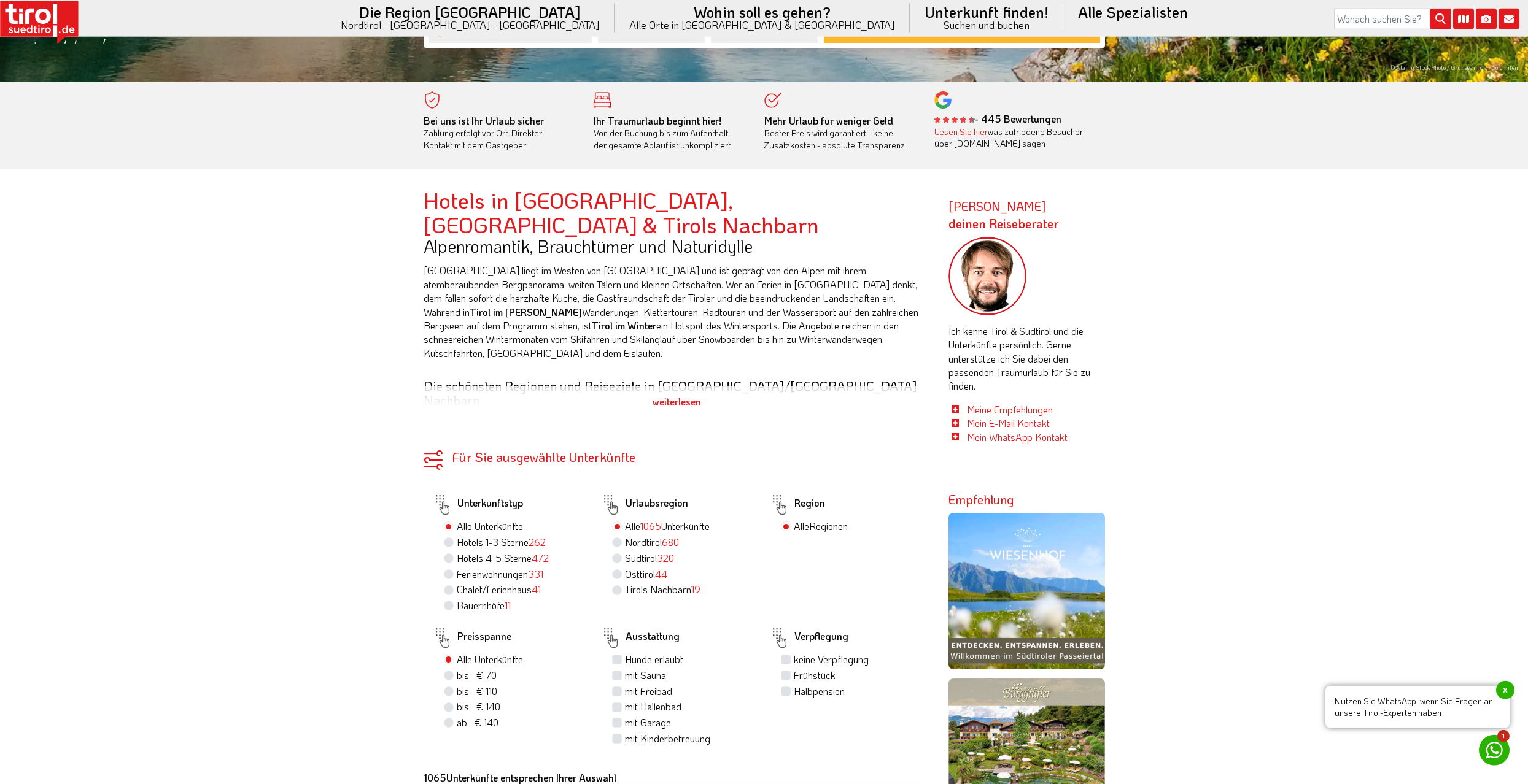
scroll to position [625, 0]
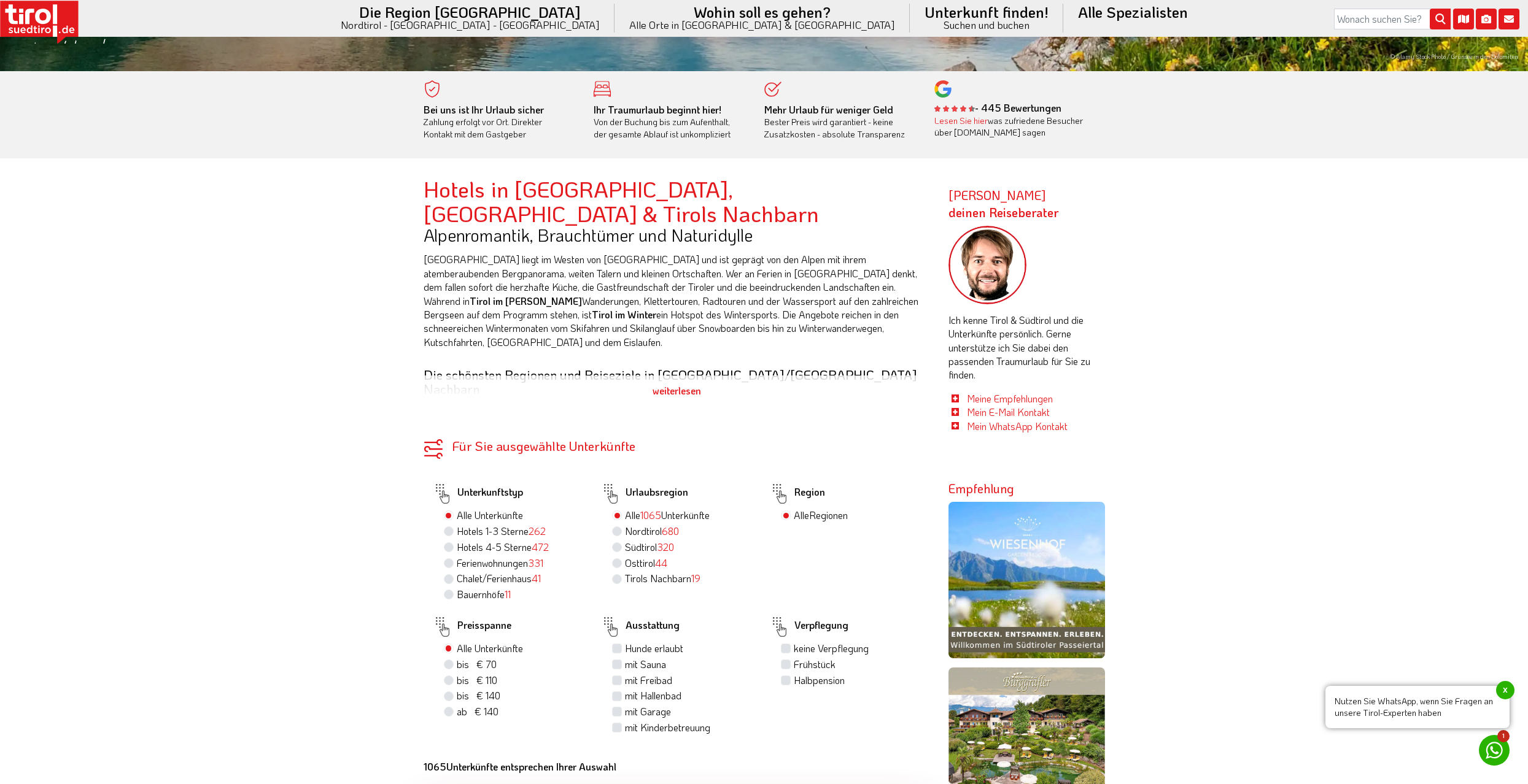
click at [642, 540] on label "Südtirol 320" at bounding box center [649, 547] width 49 height 14
click at [623, 543] on input "Südtirol 320" at bounding box center [618, 547] width 8 height 8
radio input "true"
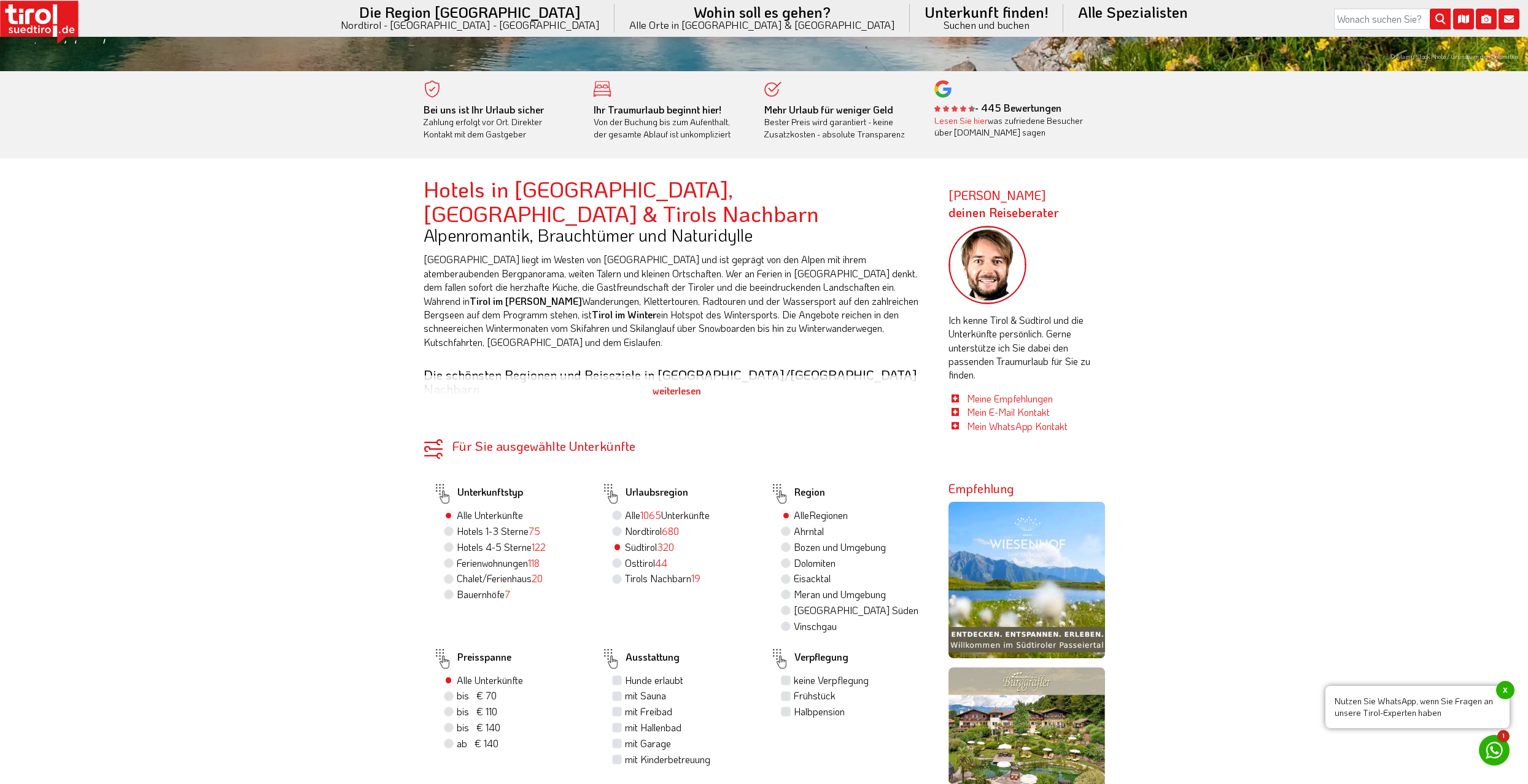
click at [514, 540] on label "Hotels 4-5 Sterne 122" at bounding box center [501, 547] width 89 height 14
click at [455, 543] on input "Hotels 4-5 Sterne 122" at bounding box center [450, 547] width 8 height 8
radio input "true"
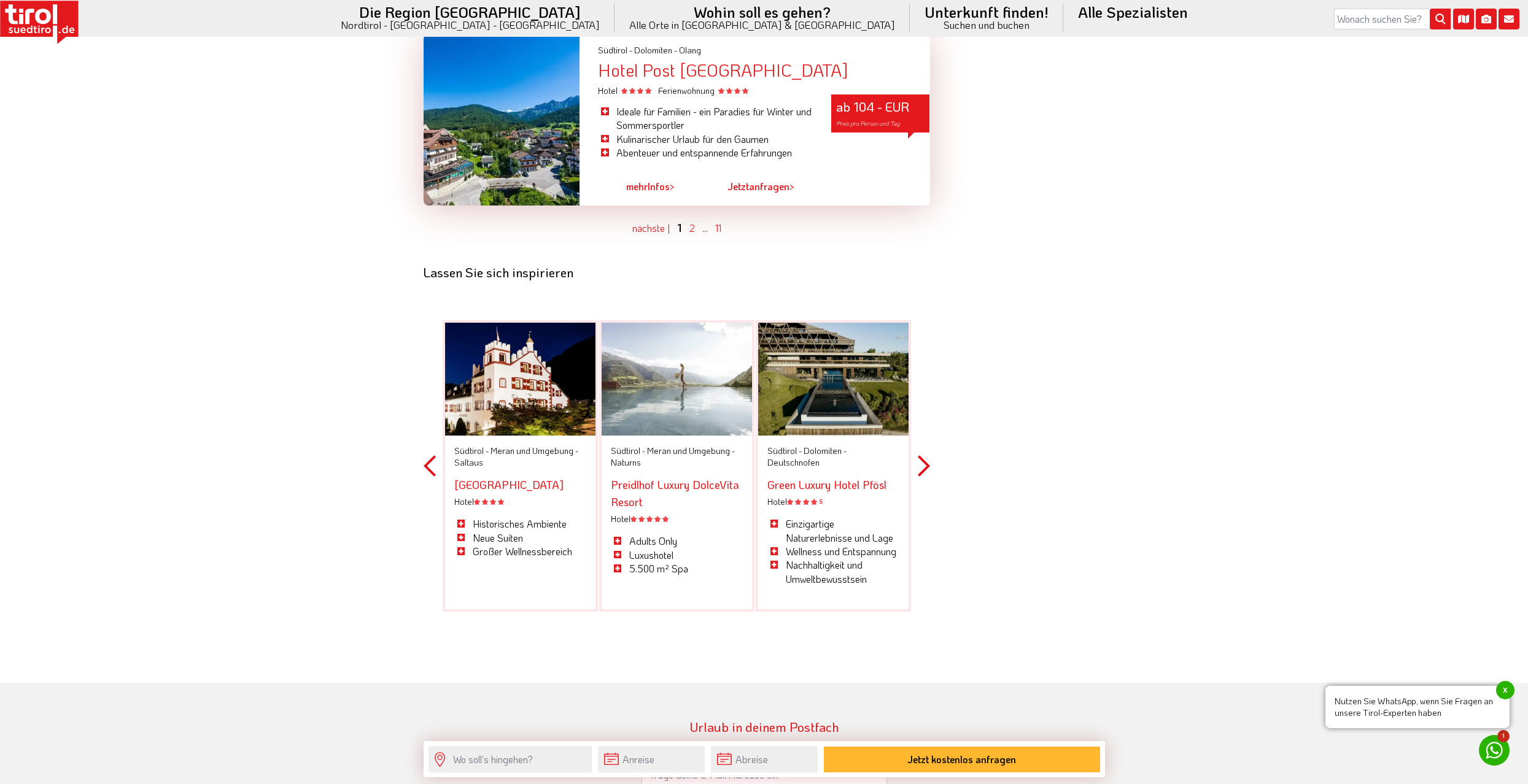
scroll to position [3692, 0]
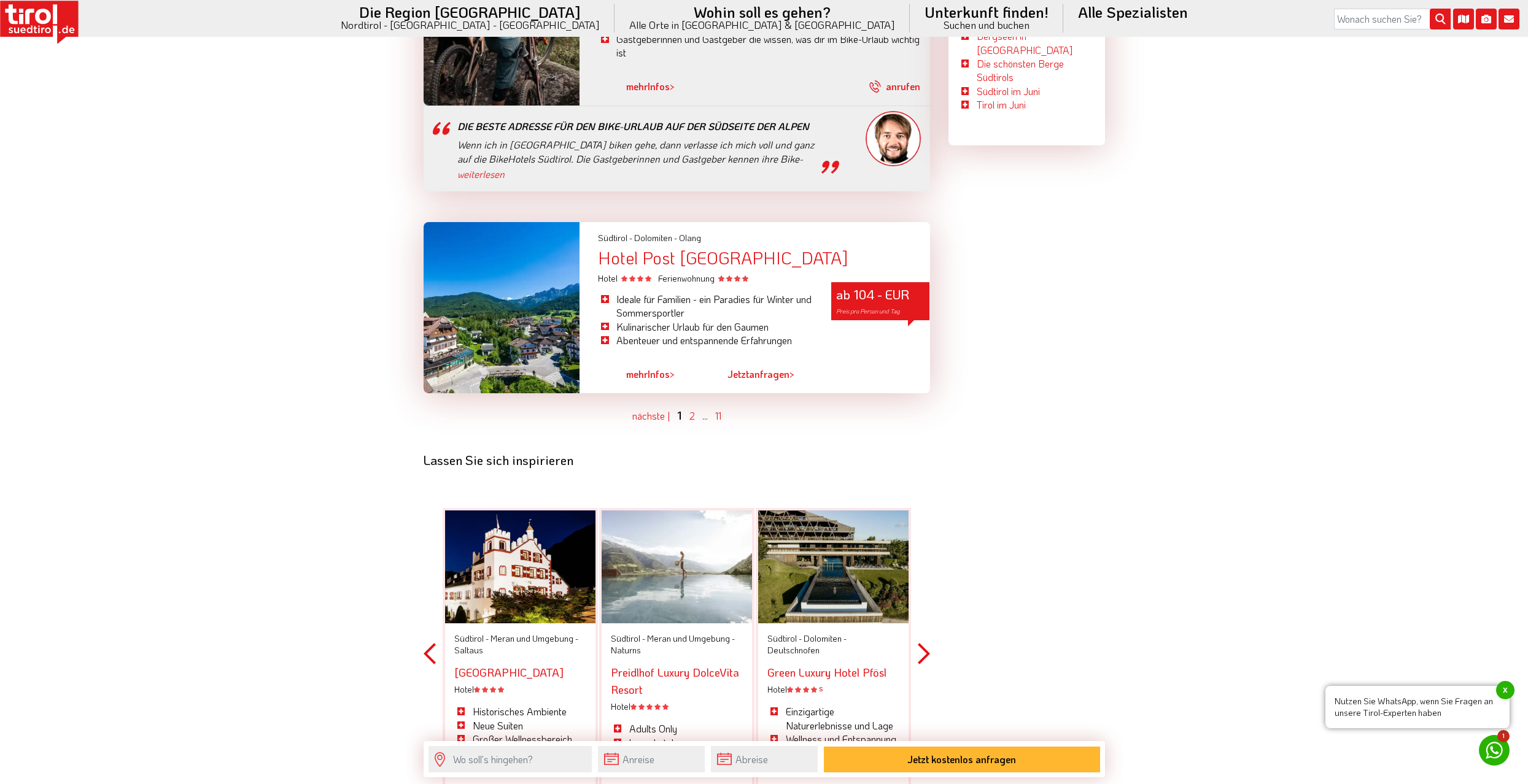
click at [920, 605] on button "Next" at bounding box center [924, 653] width 13 height 361
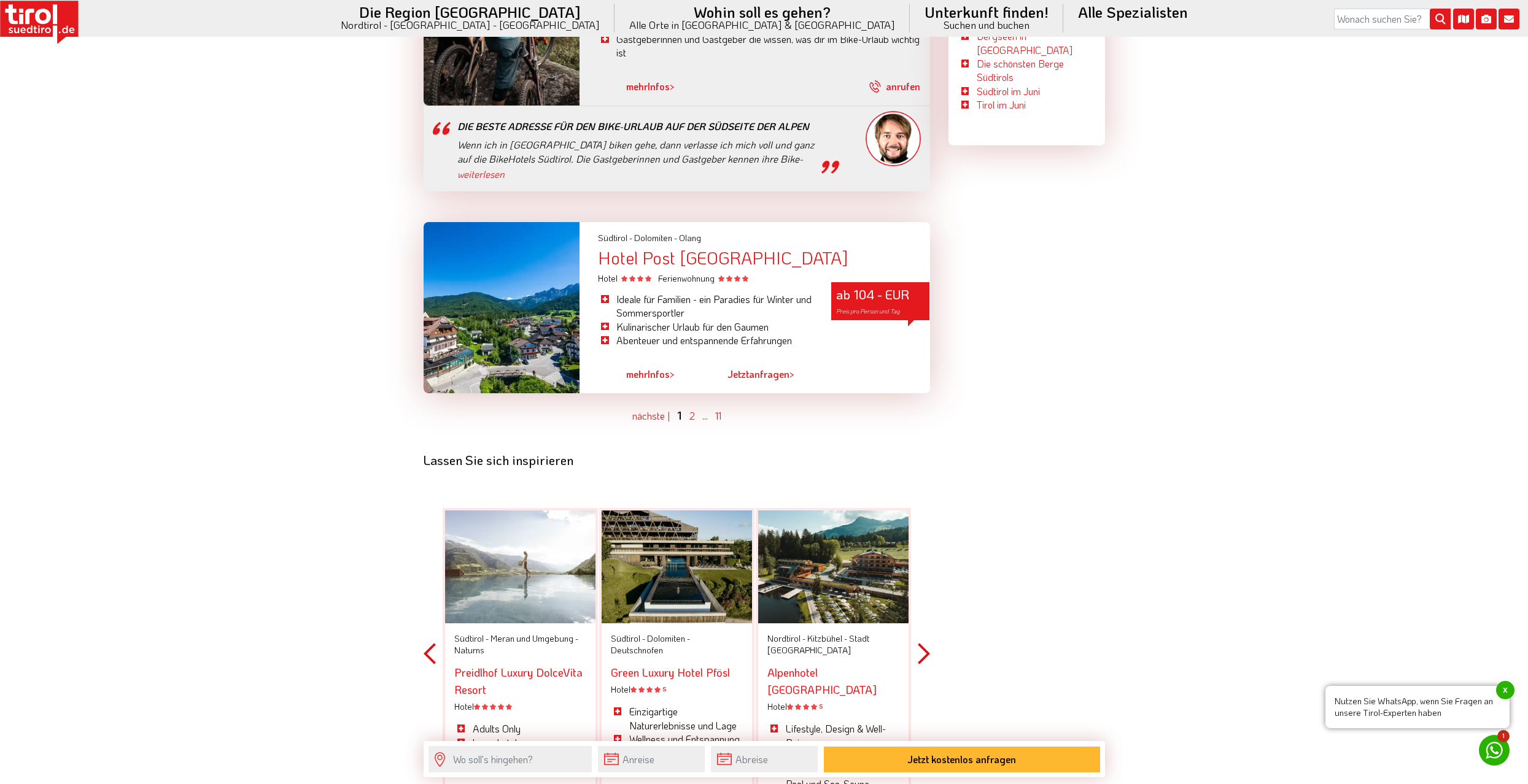
click at [920, 603] on button "Next" at bounding box center [924, 653] width 13 height 361
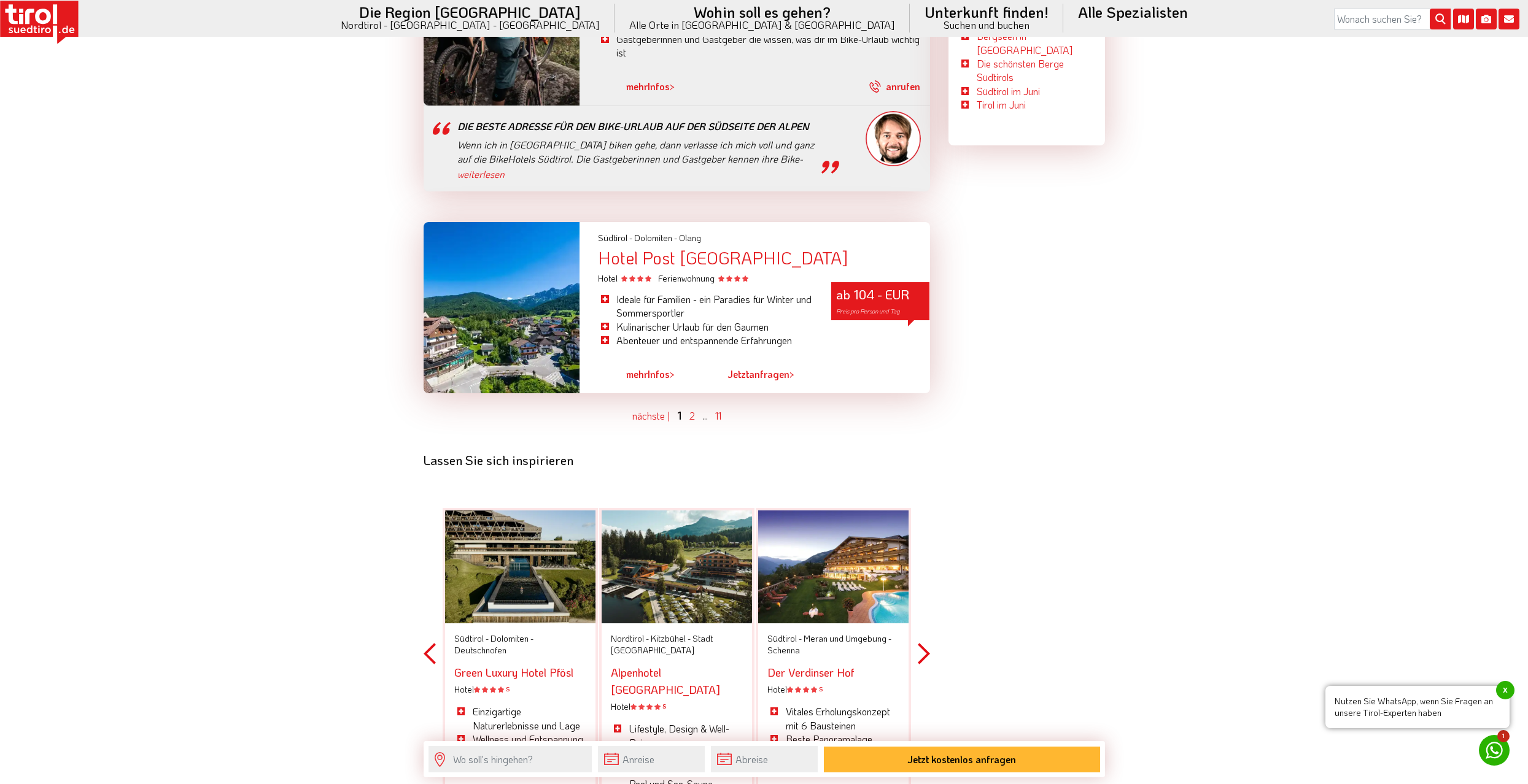
click at [916, 602] on div "[GEOGRAPHIC_DATA] - [GEOGRAPHIC_DATA] - Stadt [GEOGRAPHIC_DATA] [GEOGRAPHIC_DAT…" at bounding box center [677, 653] width 507 height 361
click at [926, 603] on button "Next" at bounding box center [924, 653] width 13 height 361
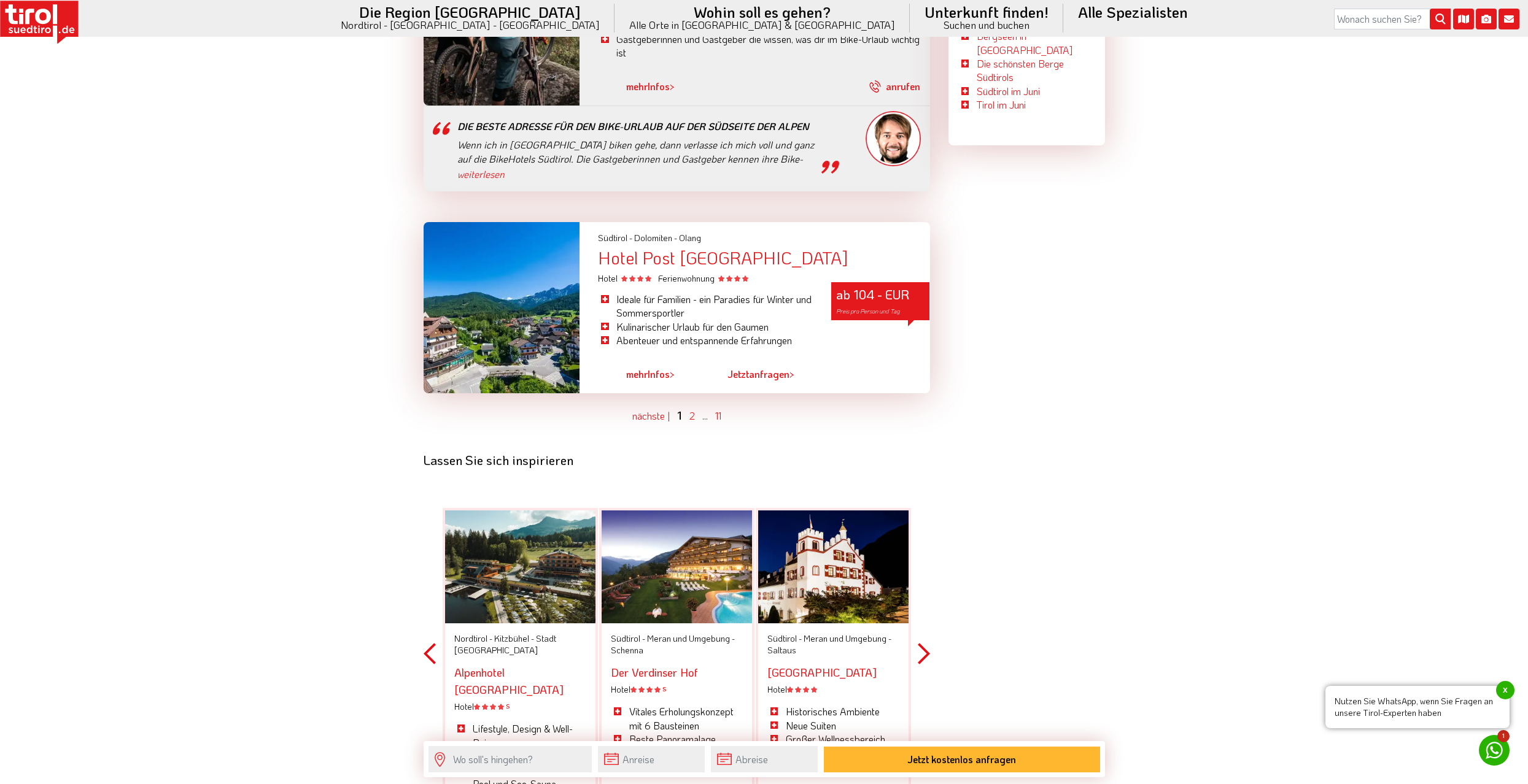
click at [925, 603] on button "Next" at bounding box center [924, 653] width 13 height 361
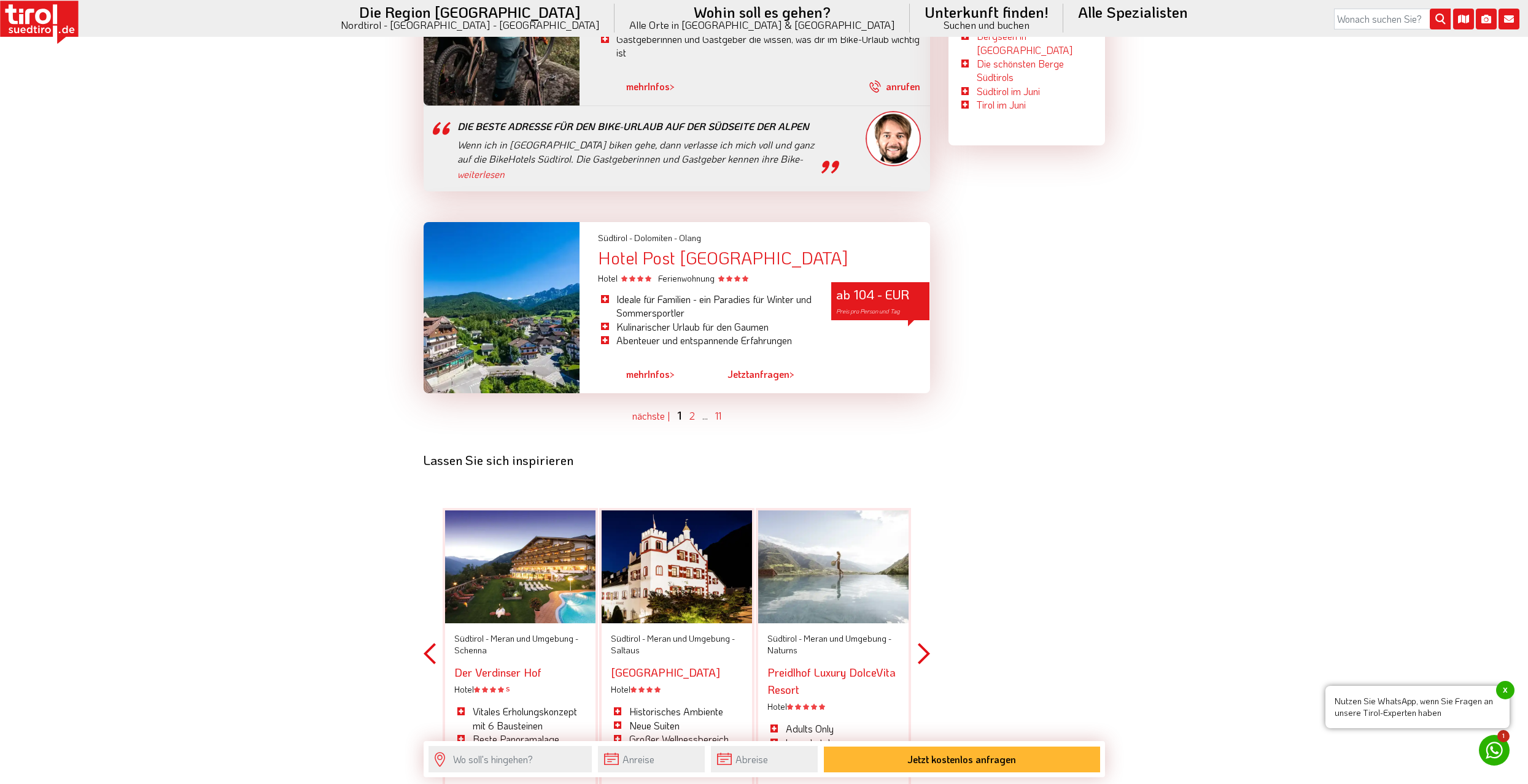
click at [924, 602] on button "Next" at bounding box center [924, 653] width 13 height 361
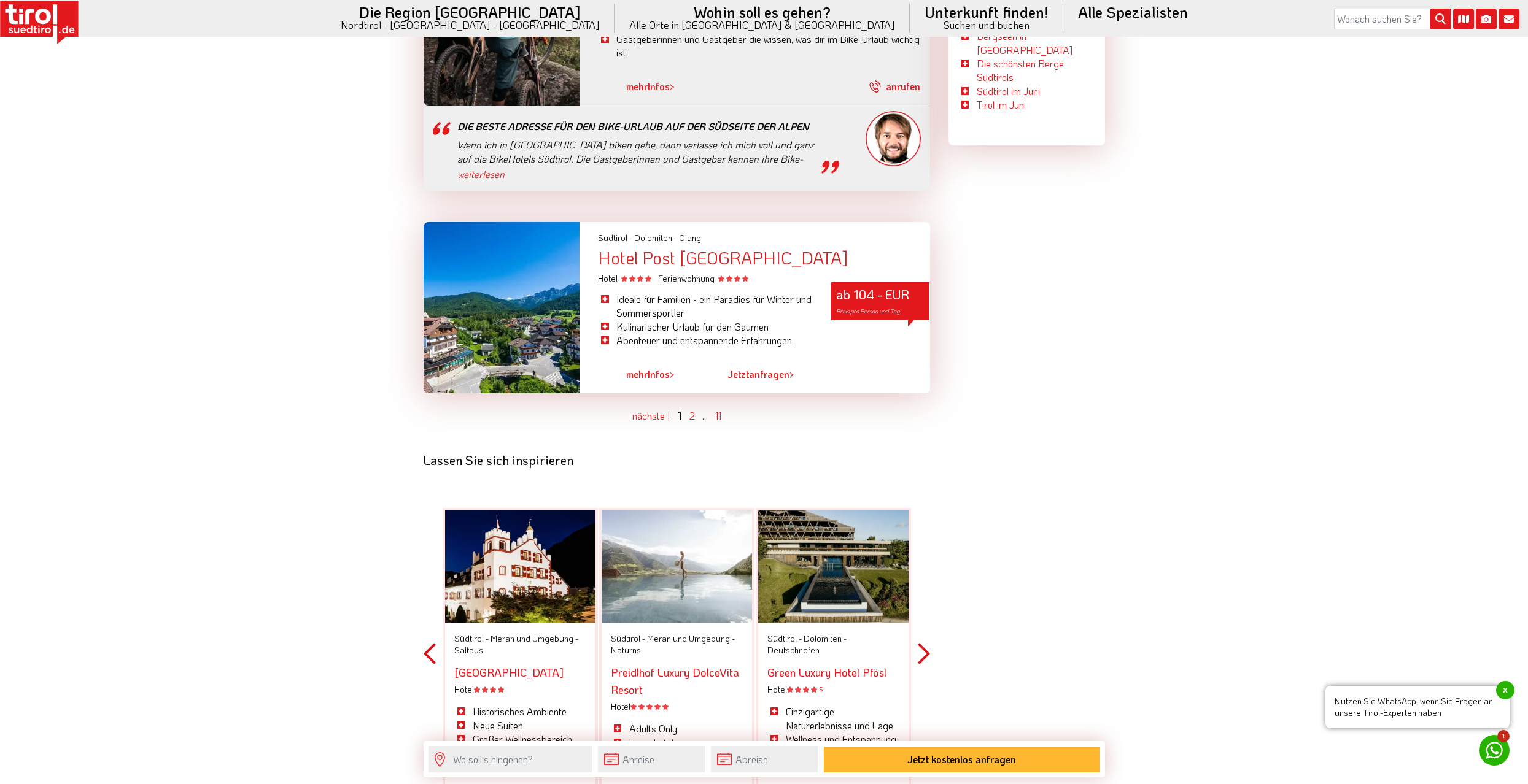
click at [924, 602] on button "Next" at bounding box center [924, 653] width 13 height 361
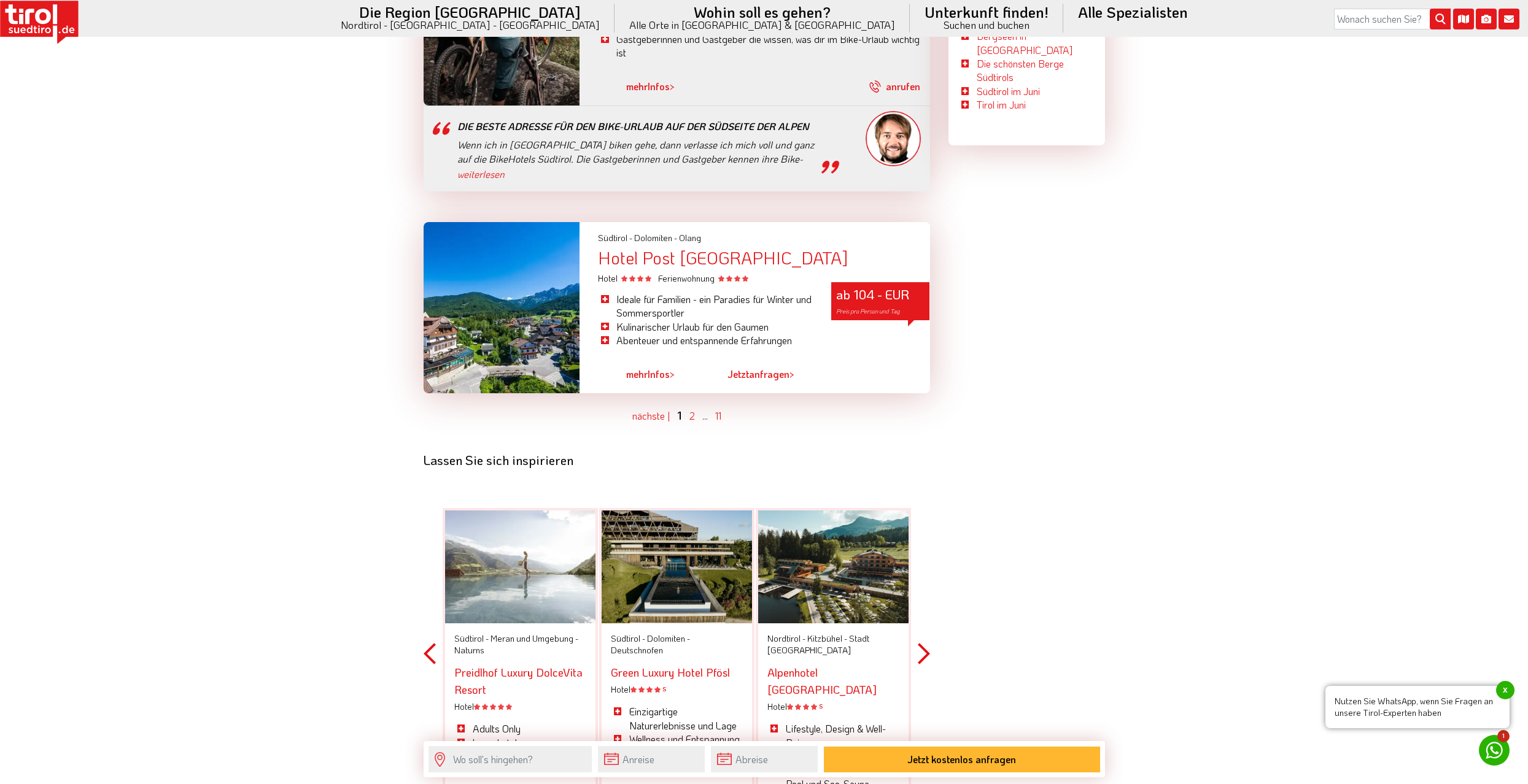
click at [929, 603] on button "Next" at bounding box center [924, 653] width 13 height 361
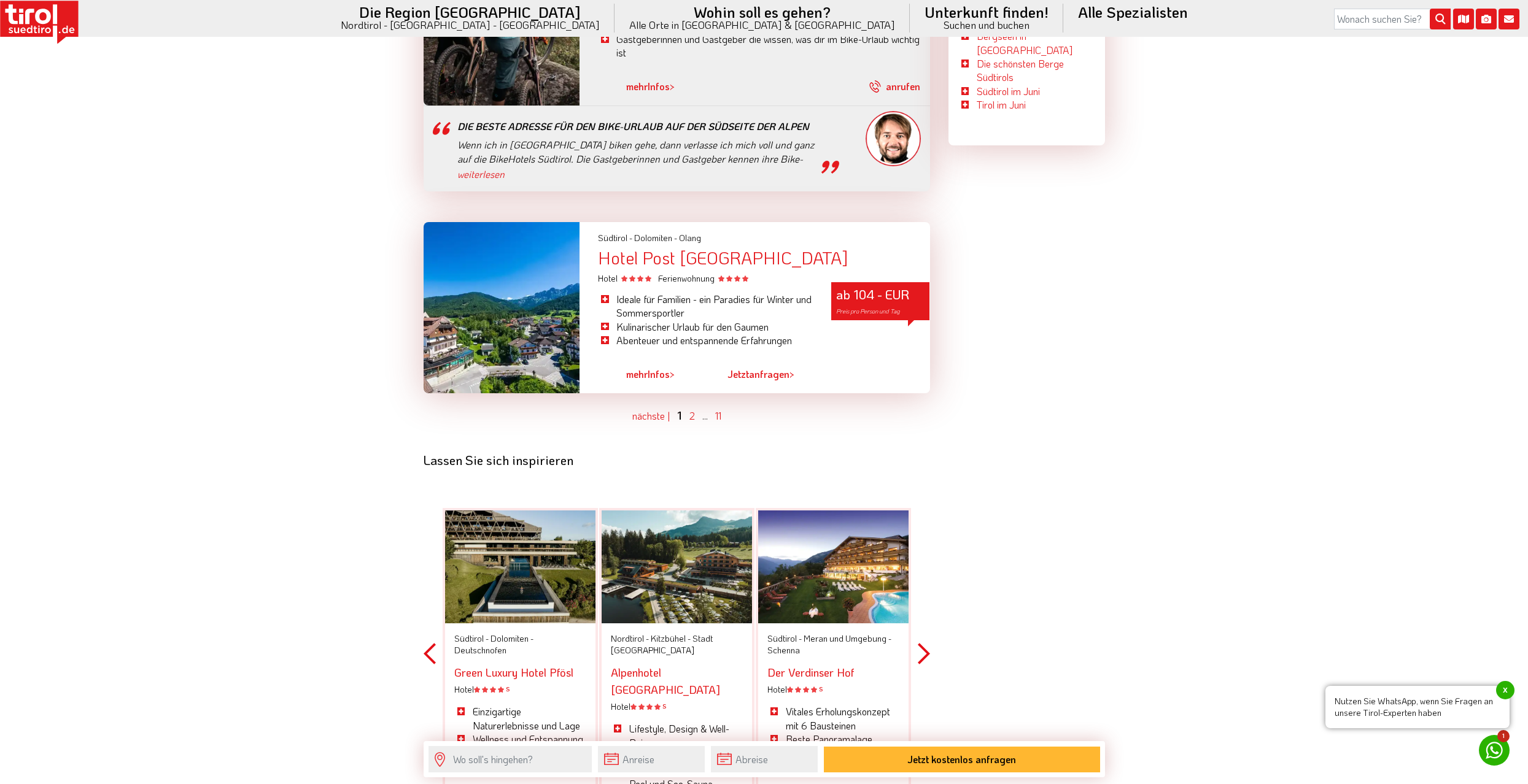
click at [928, 606] on button "Next" at bounding box center [924, 653] width 13 height 361
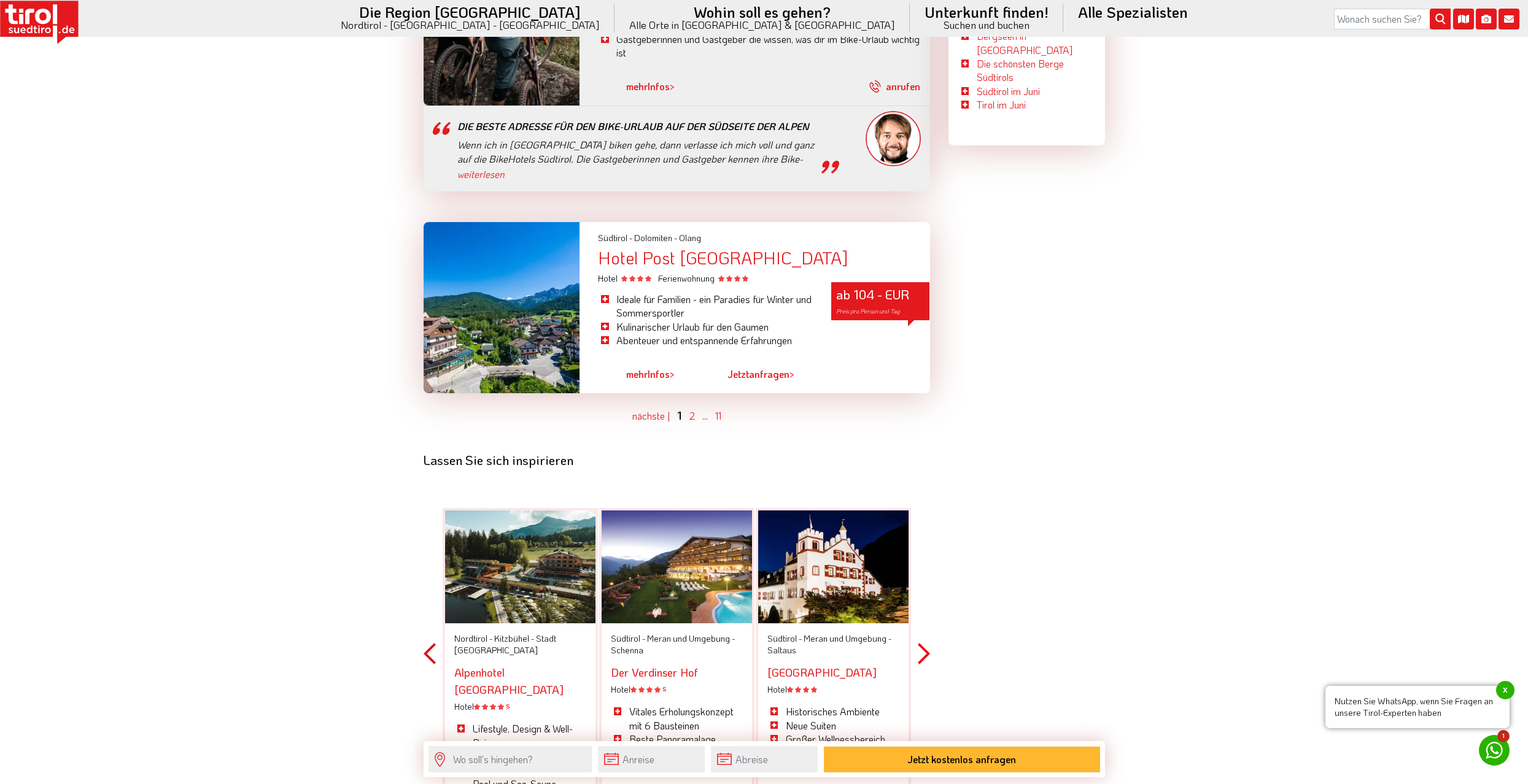
click at [928, 606] on button "Next" at bounding box center [924, 653] width 13 height 361
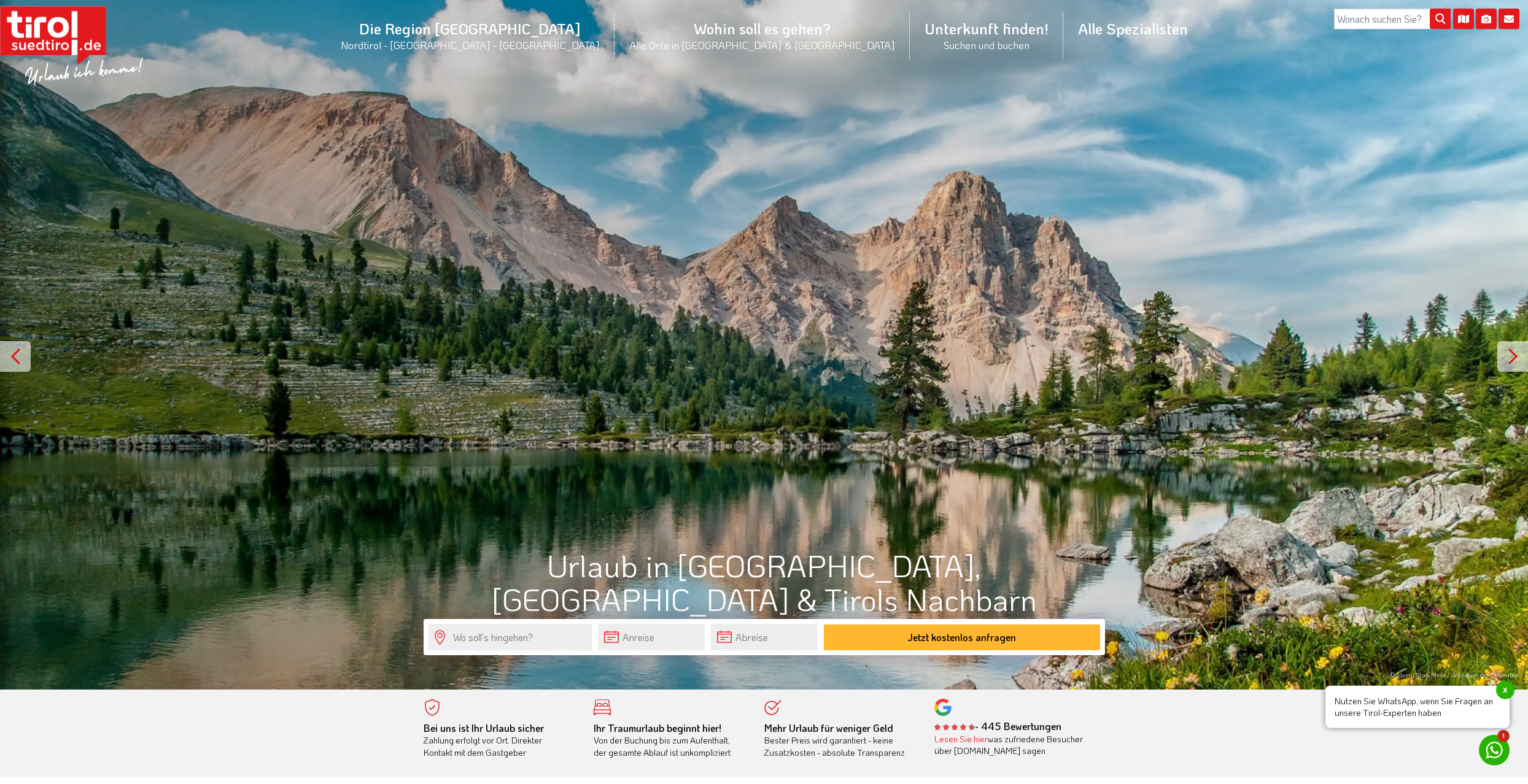
scroll to position [0, 0]
